Goal: Information Seeking & Learning: Learn about a topic

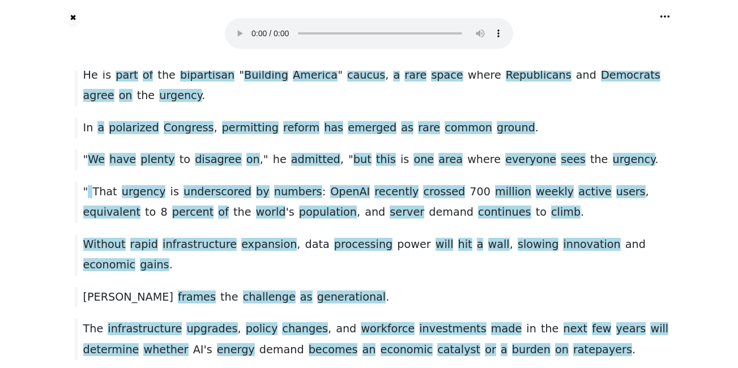
scroll to position [1900, 0]
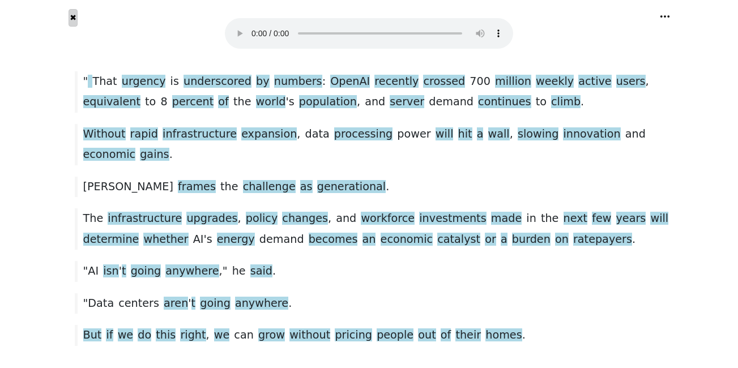
click at [74, 22] on button "✖" at bounding box center [74, 18] width 10 height 18
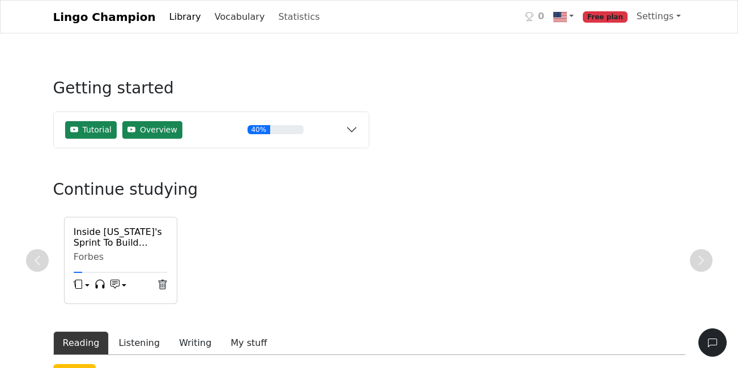
click at [222, 19] on link "Vocabulary" at bounding box center [239, 17] width 59 height 23
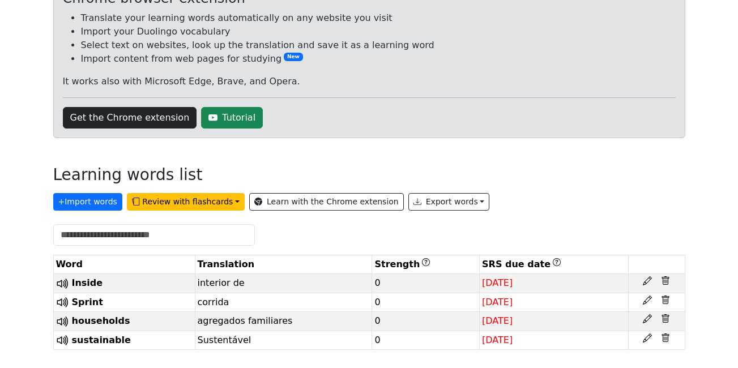
scroll to position [111, 0]
click at [67, 283] on icon at bounding box center [66, 283] width 3 height 11
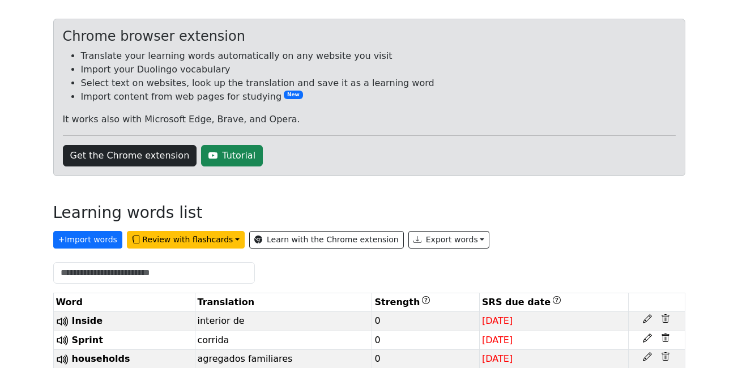
scroll to position [0, 0]
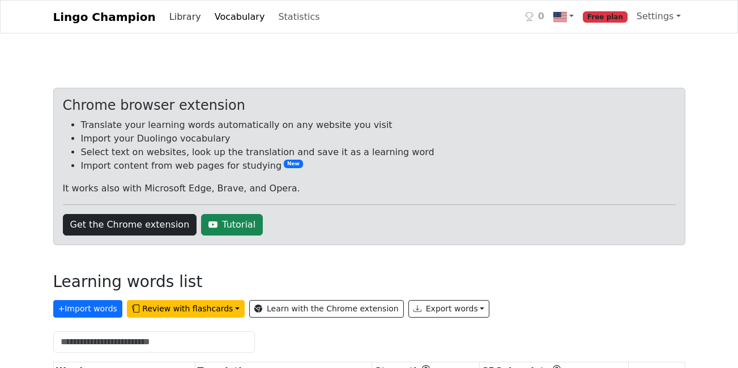
click at [174, 13] on link "Library" at bounding box center [185, 17] width 41 height 23
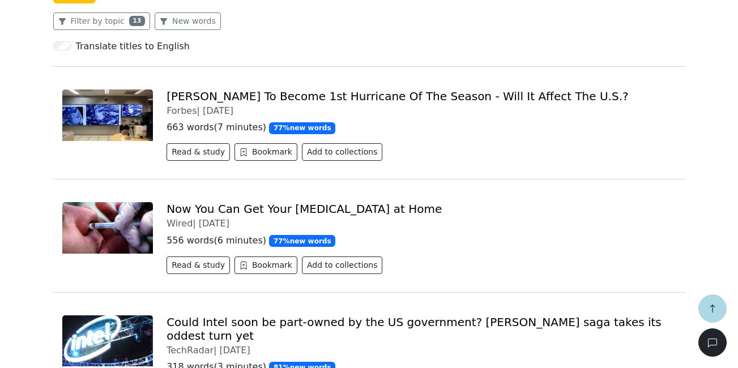
scroll to position [227, 0]
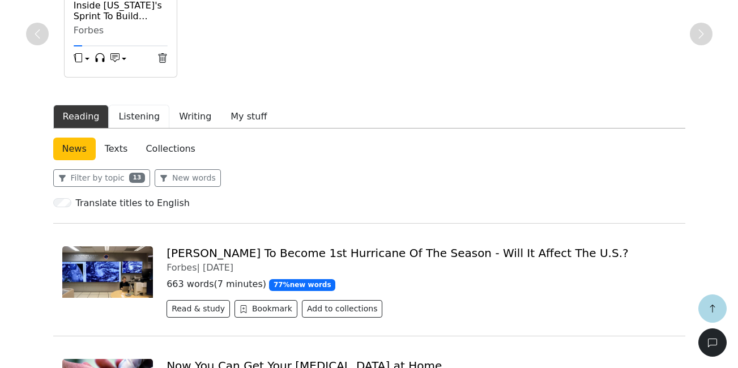
click at [130, 119] on button "Listening" at bounding box center [139, 117] width 61 height 24
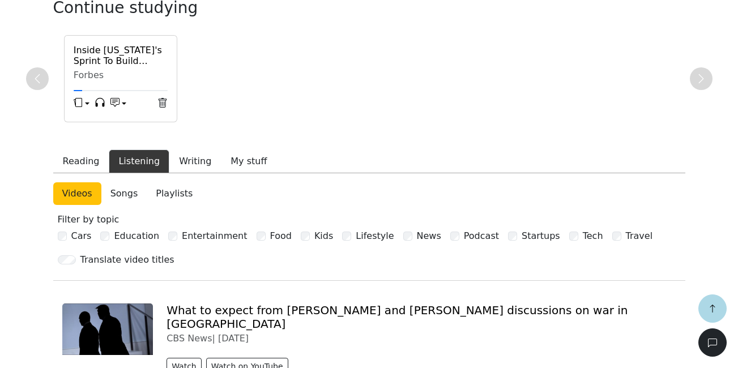
scroll to position [227, 0]
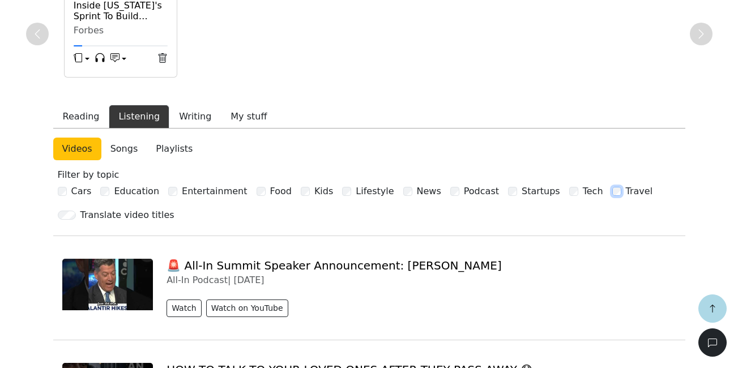
click at [568, 196] on div "Filter by topic Cars Education Entertainment Food Kids Lifestyle News Podcast S…" at bounding box center [369, 184] width 623 height 30
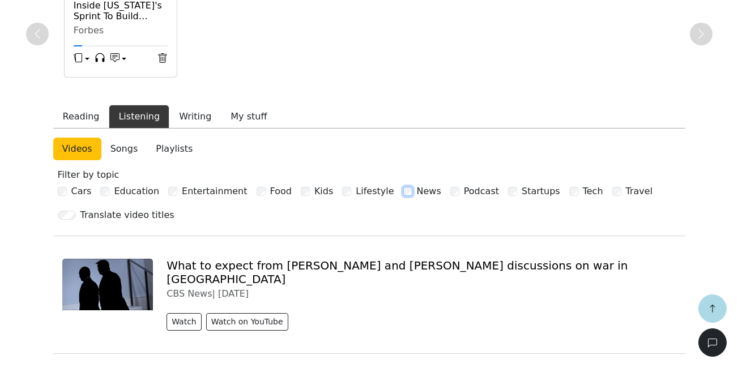
scroll to position [340, 0]
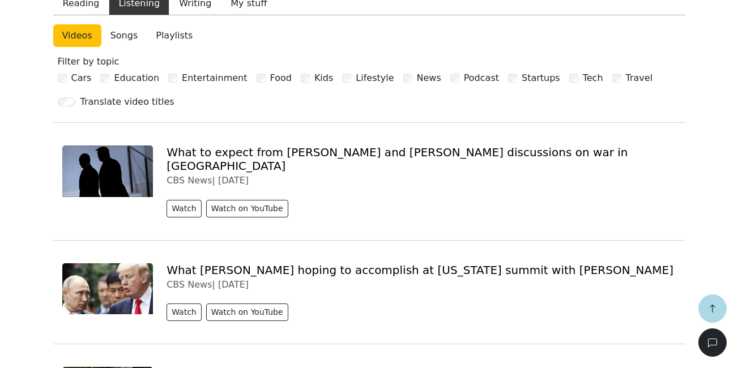
click at [372, 157] on link "What to expect from [PERSON_NAME] and [PERSON_NAME] discussions on war in [GEOG…" at bounding box center [397, 159] width 461 height 27
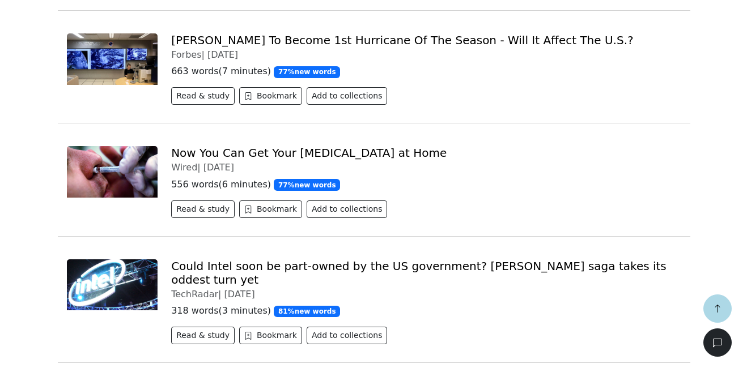
scroll to position [340, 0]
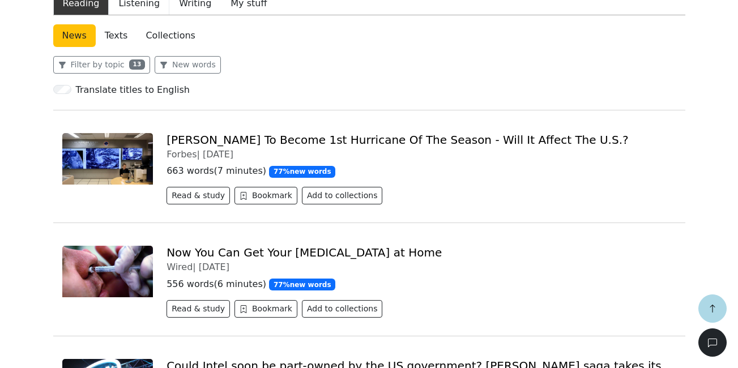
click at [136, 6] on button "Listening" at bounding box center [139, 4] width 61 height 24
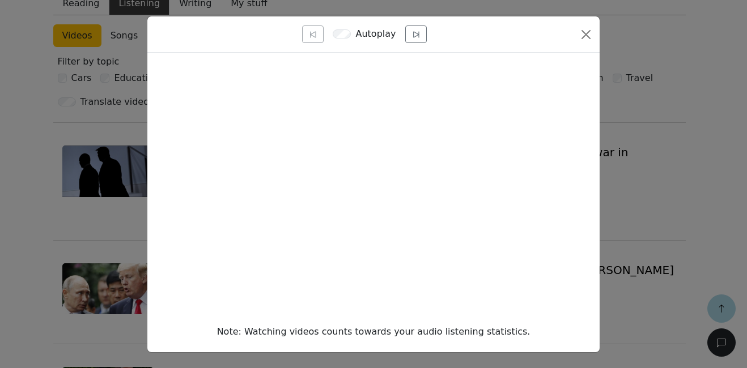
click at [587, 333] on div "Note: Watching videos counts towards your audio listening statistics." at bounding box center [373, 203] width 452 height 300
click at [410, 40] on icon "button" at bounding box center [415, 34] width 11 height 11
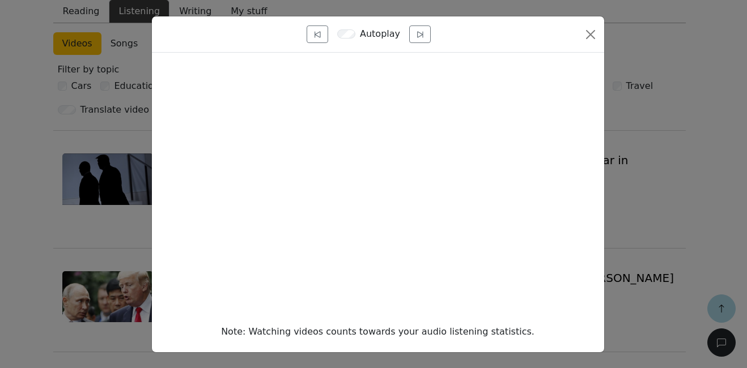
scroll to position [1, 0]
click at [536, 334] on div "Note: Watching videos counts towards your audio listening statistics." at bounding box center [378, 332] width 434 height 14
